Goal: Transaction & Acquisition: Download file/media

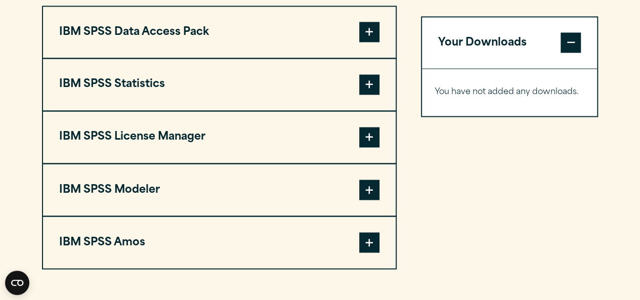
scroll to position [800, 0]
click at [369, 42] on span at bounding box center [369, 32] width 20 height 20
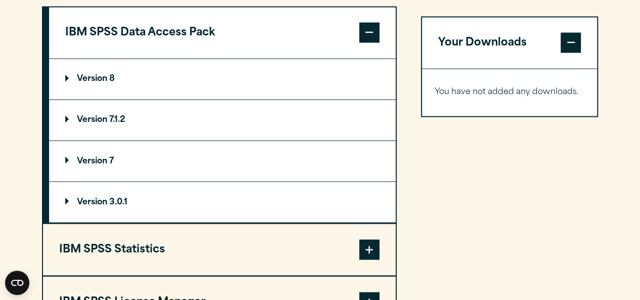
click at [369, 42] on span at bounding box center [369, 32] width 20 height 20
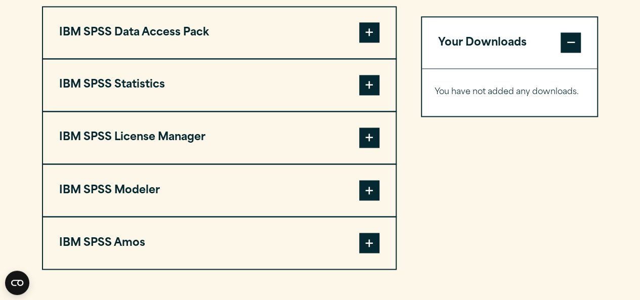
click at [371, 95] on span at bounding box center [369, 85] width 20 height 20
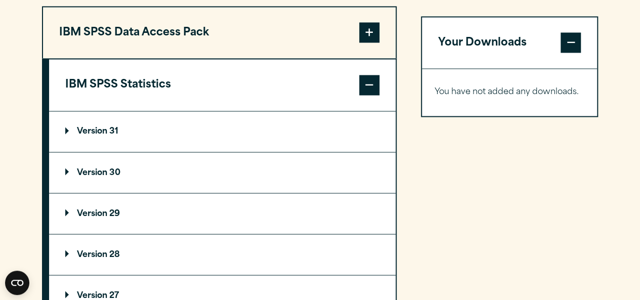
click at [371, 95] on span at bounding box center [369, 85] width 20 height 20
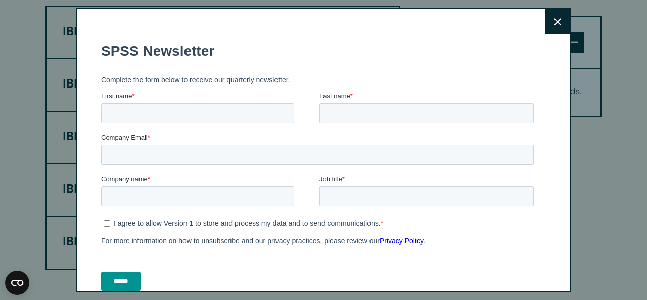
click at [545, 24] on button "Close" at bounding box center [557, 21] width 25 height 25
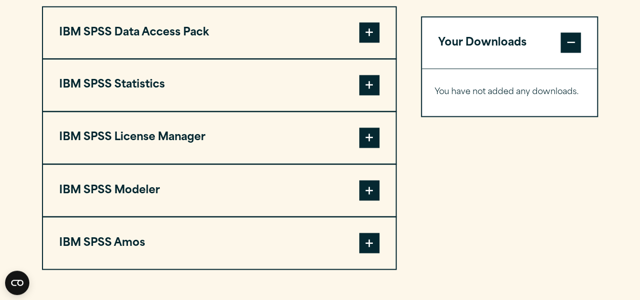
click at [365, 95] on span at bounding box center [369, 85] width 20 height 20
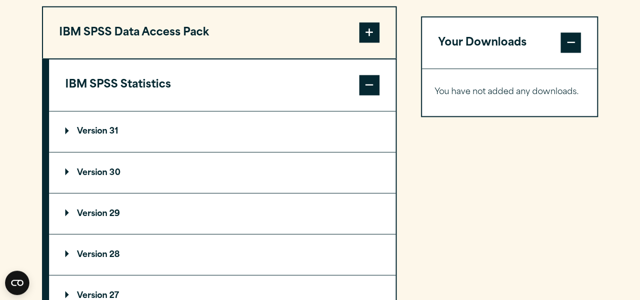
click at [76, 176] on p "Version 30" at bounding box center [92, 172] width 55 height 8
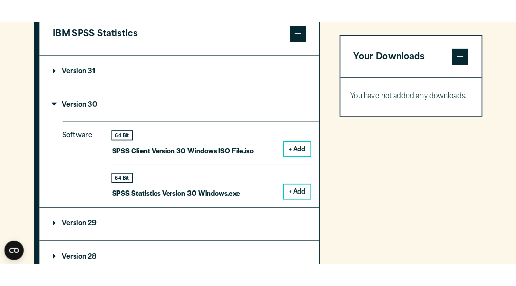
scroll to position [890, 0]
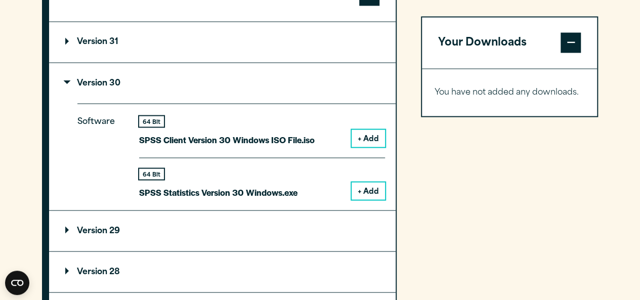
click at [369, 199] on button "+ Add" at bounding box center [367, 190] width 33 height 17
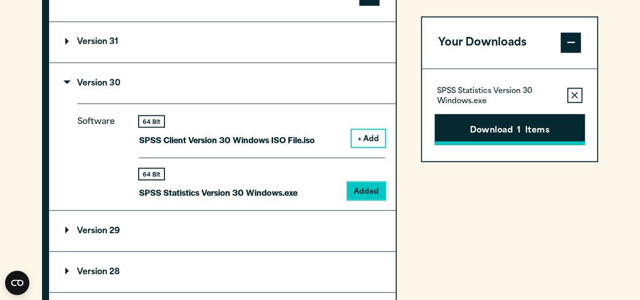
click at [475, 124] on button "Download 1 Items" at bounding box center [509, 129] width 150 height 31
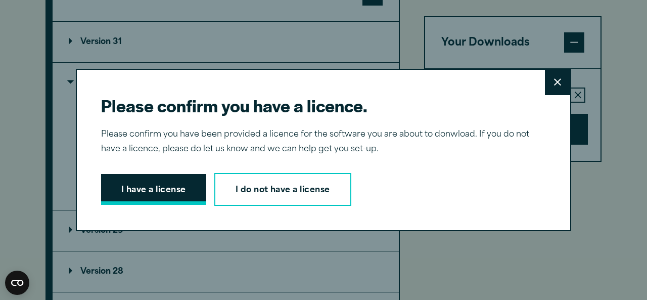
click at [145, 188] on button "I have a license" at bounding box center [153, 189] width 105 height 31
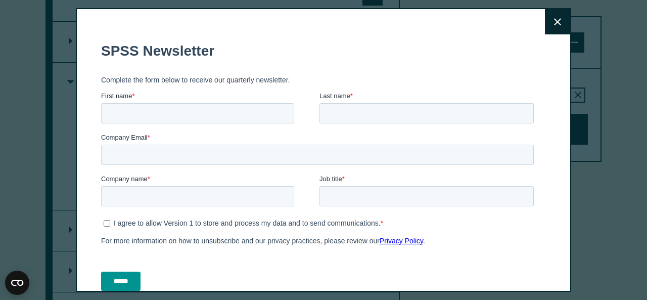
click at [545, 17] on button "Close" at bounding box center [557, 21] width 25 height 25
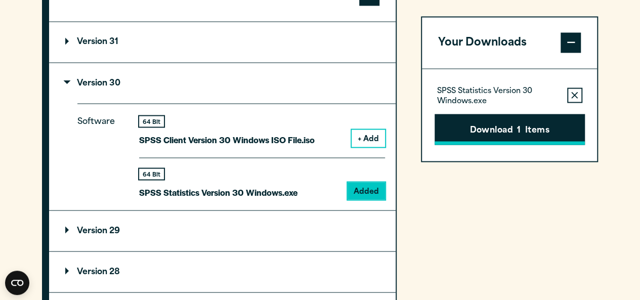
click at [485, 136] on button "Download 1 Items" at bounding box center [509, 129] width 150 height 31
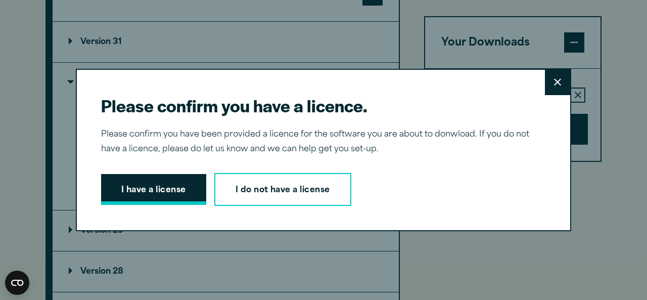
click at [166, 193] on button "I have a license" at bounding box center [153, 189] width 105 height 31
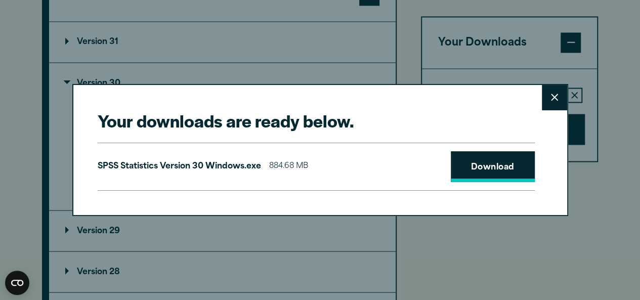
click at [496, 164] on link "Download" at bounding box center [493, 166] width 84 height 31
click at [553, 97] on icon at bounding box center [554, 98] width 7 height 8
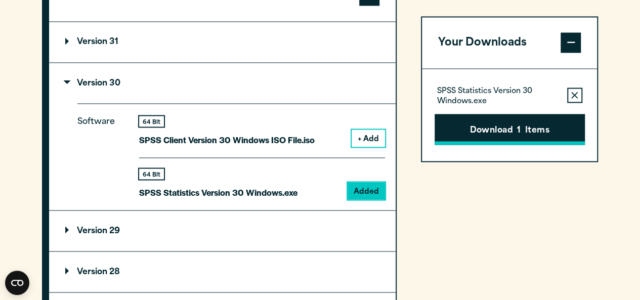
click at [468, 133] on button "Download 1 Items" at bounding box center [509, 129] width 150 height 31
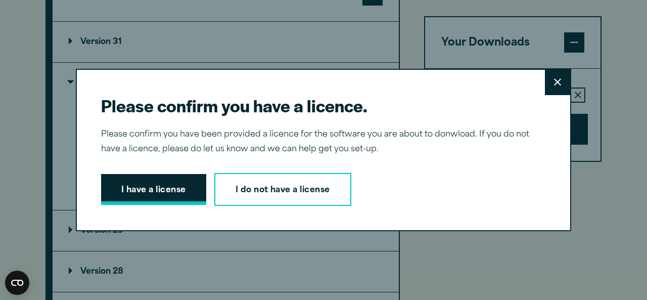
click at [147, 194] on button "I have a license" at bounding box center [153, 189] width 105 height 31
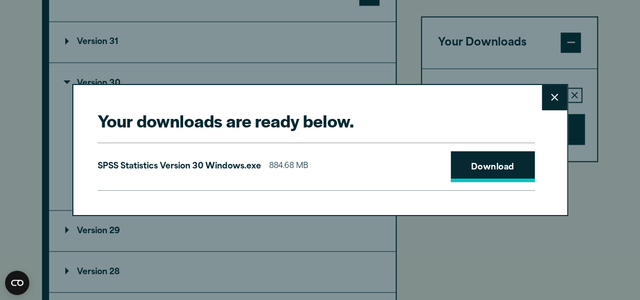
click at [485, 171] on link "Download" at bounding box center [493, 166] width 84 height 31
click at [555, 98] on icon at bounding box center [554, 98] width 7 height 8
